Goal: Task Accomplishment & Management: Manage account settings

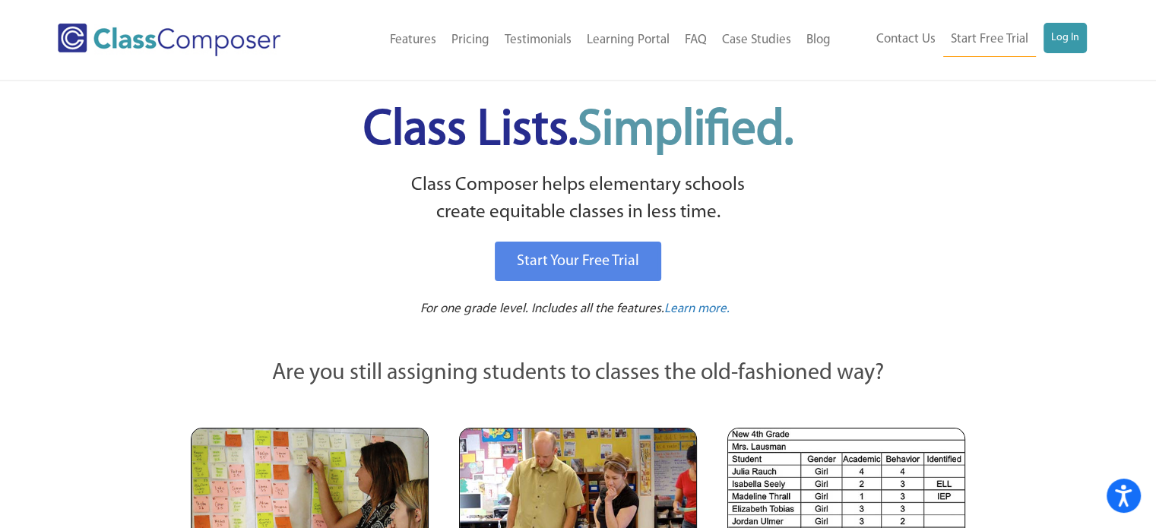
click at [1070, 21] on div "Menu Home Old Features Pricing Testimonials Learning Portal FAQ Case Studies Bl…" at bounding box center [578, 40] width 1040 height 80
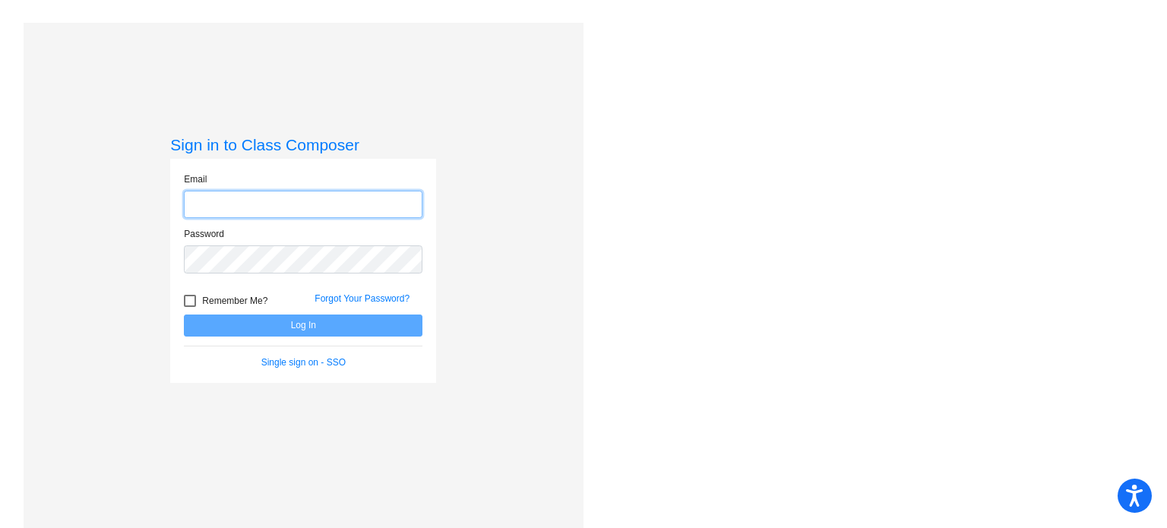
type input "[EMAIL_ADDRESS][DOMAIN_NAME]"
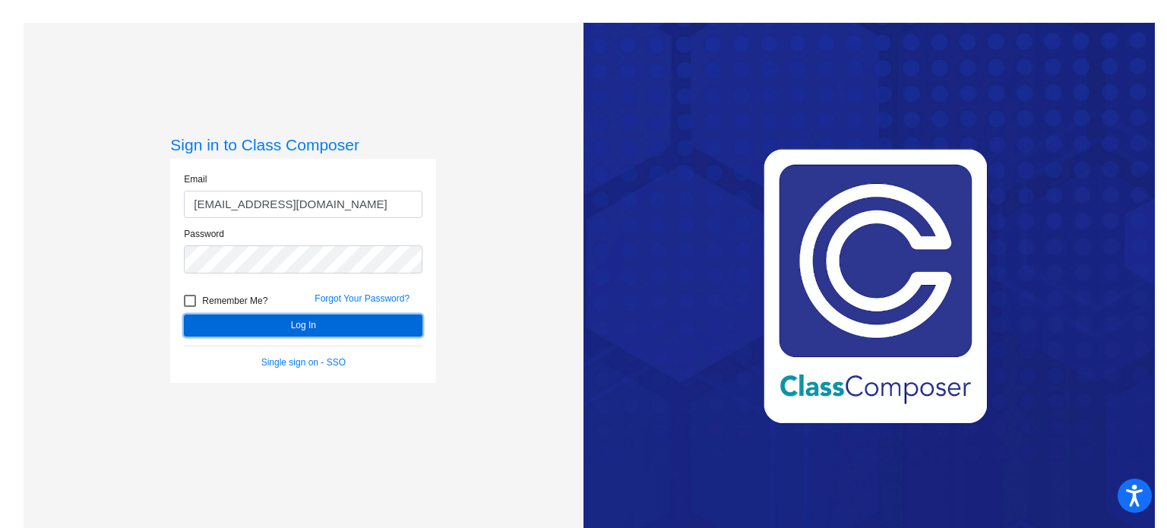
click at [260, 324] on button "Log In" at bounding box center [303, 326] width 239 height 22
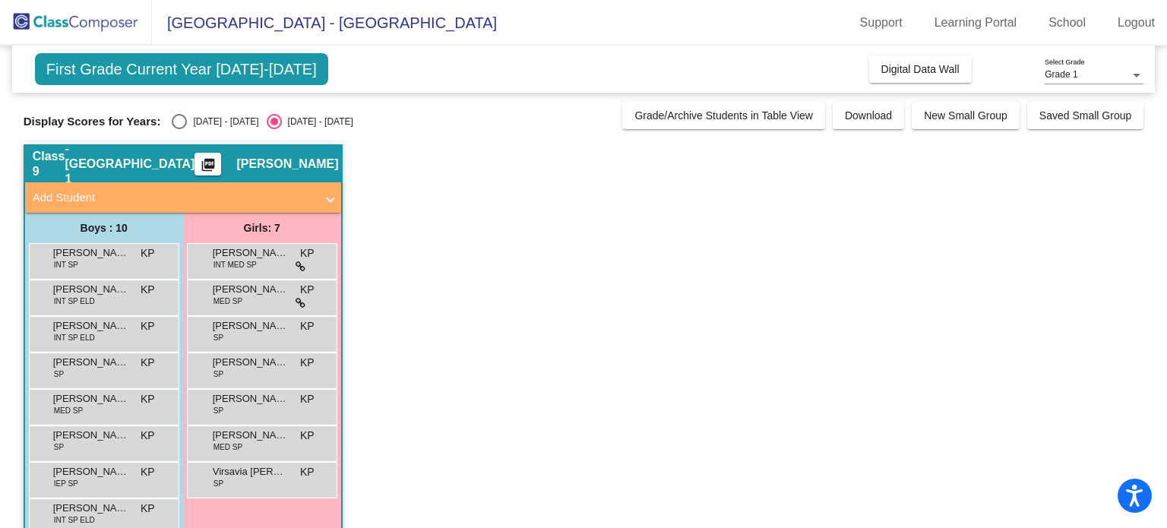
click at [179, 119] on div "Select an option" at bounding box center [179, 121] width 15 height 15
click at [179, 129] on input "2024 - 2025" at bounding box center [179, 129] width 1 height 1
radio input "true"
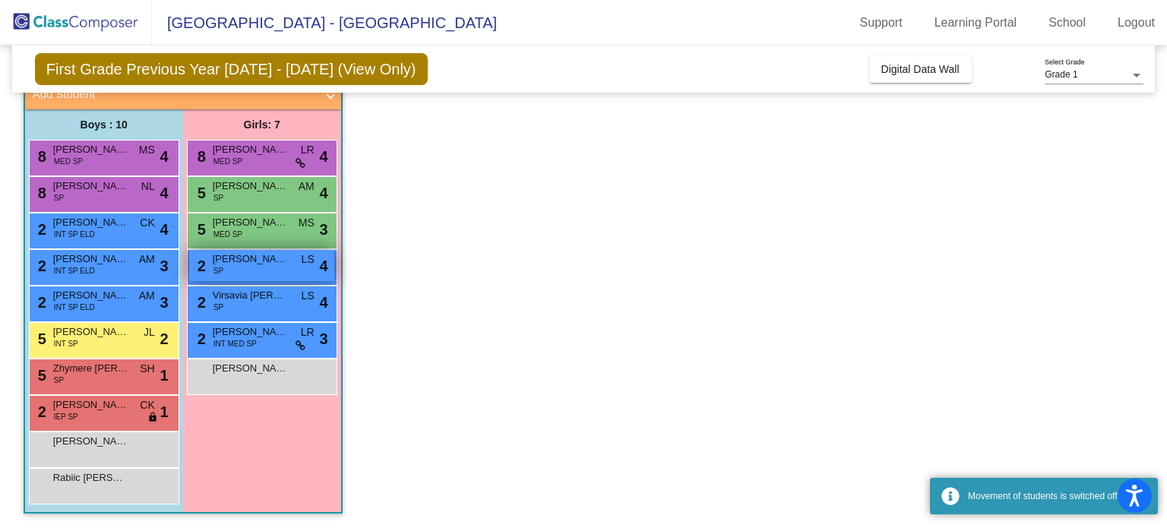
scroll to position [103, 0]
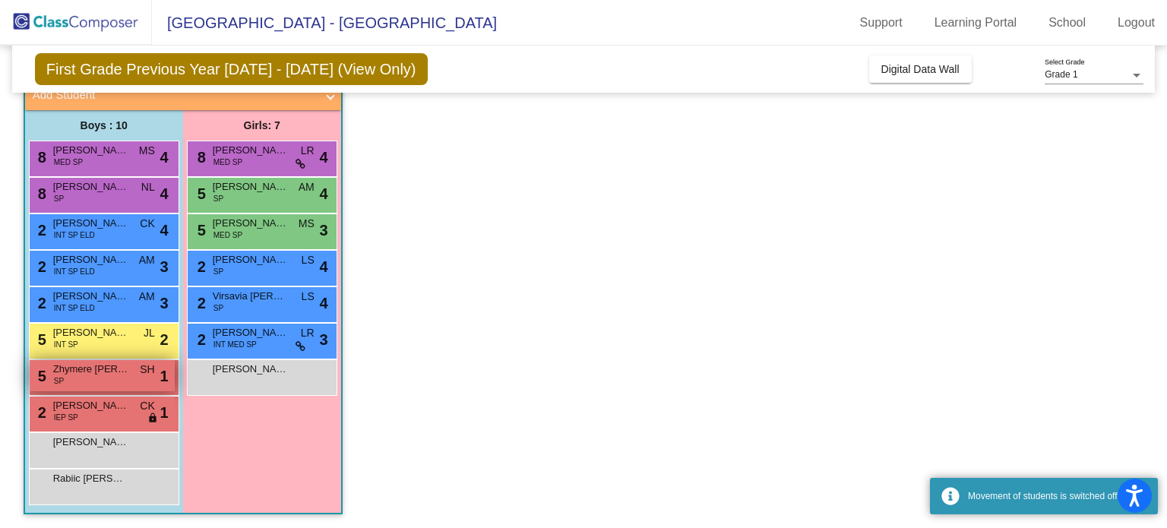
click at [105, 382] on div "5 Zhymere Muldrow-Lewis SP SH lock do_not_disturb_alt 1" at bounding box center [102, 375] width 145 height 31
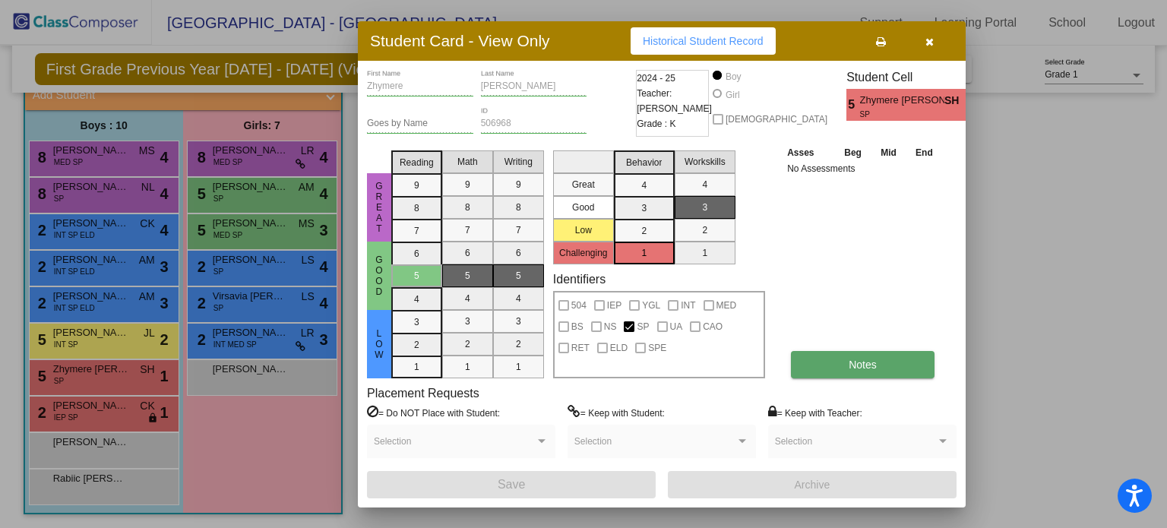
click at [897, 351] on button "Notes" at bounding box center [863, 364] width 144 height 27
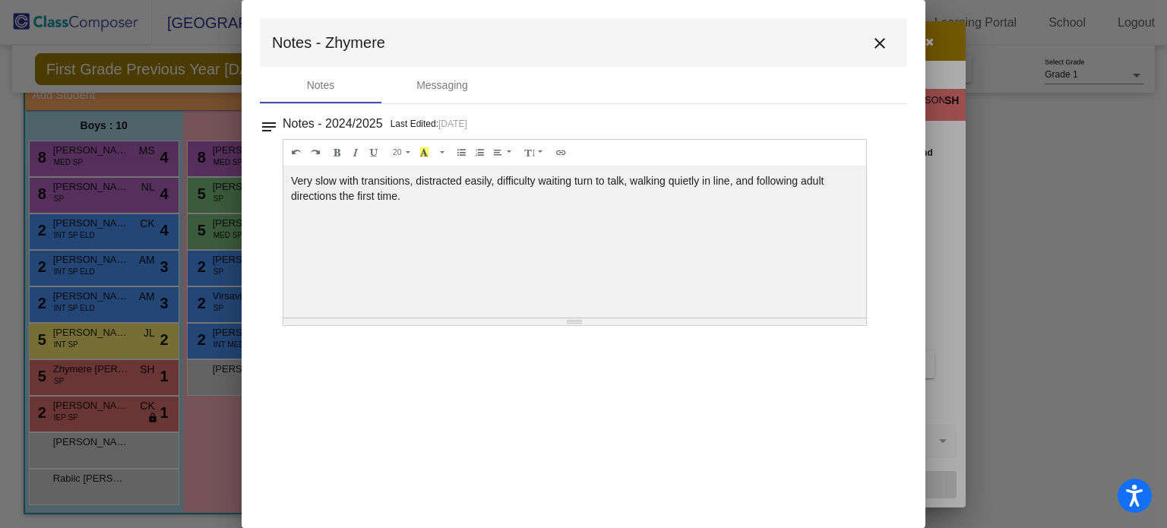
click at [881, 37] on mat-icon "close" at bounding box center [880, 43] width 18 height 18
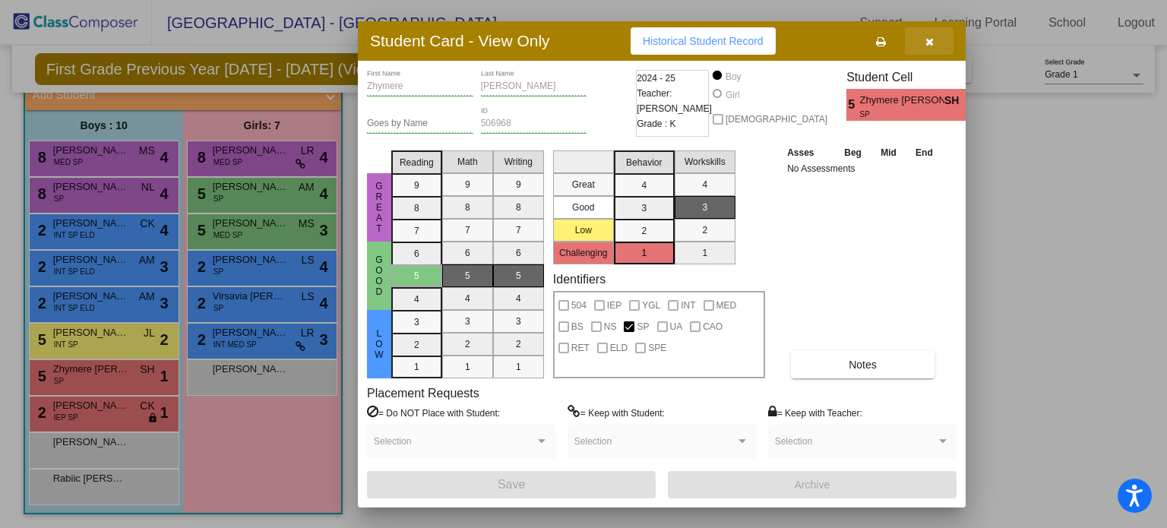
click at [934, 41] on button "button" at bounding box center [929, 40] width 49 height 27
